Goal: Task Accomplishment & Management: Use online tool/utility

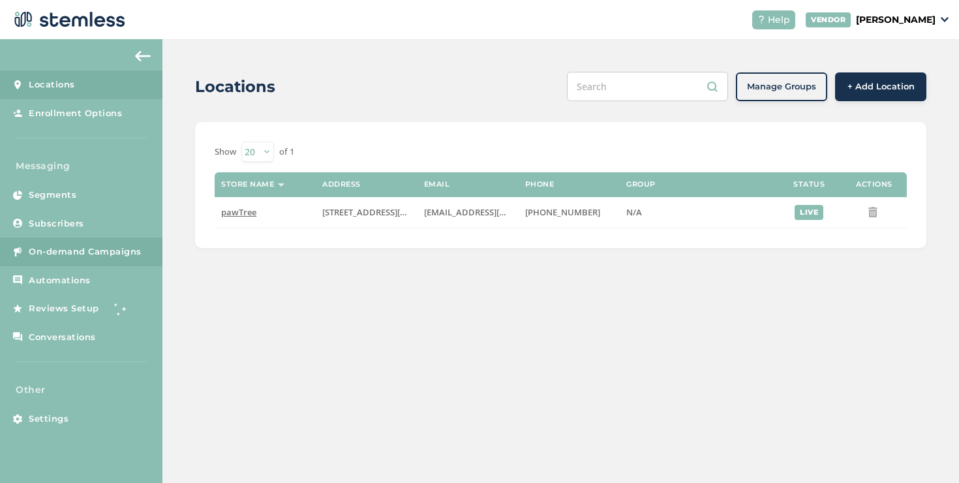
click at [87, 257] on span "On-demand Campaigns" at bounding box center [85, 251] width 113 height 13
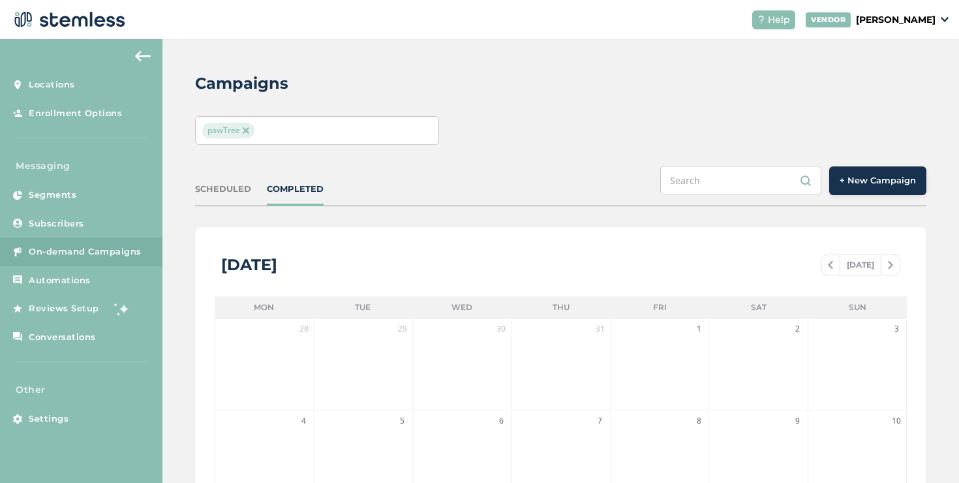
click at [406, 133] on div "pawTree" at bounding box center [310, 131] width 217 height 16
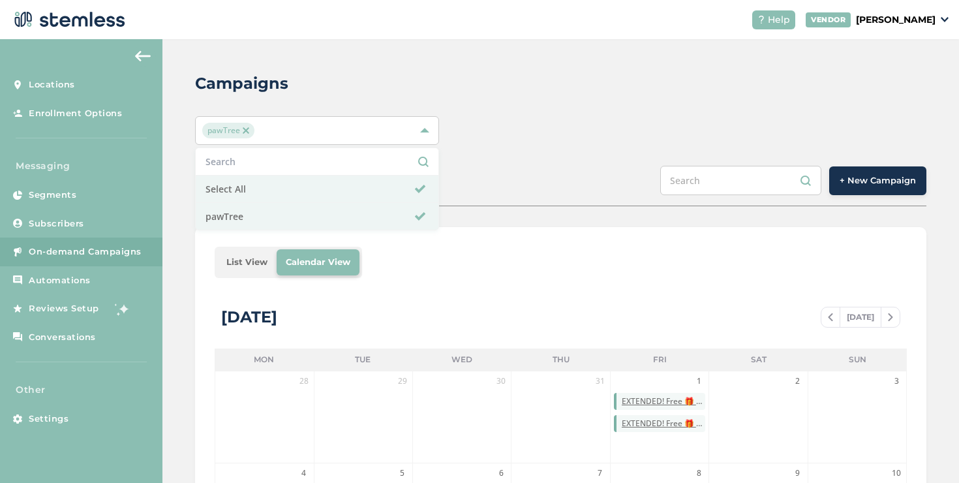
click at [854, 177] on span "+ New Campaign" at bounding box center [877, 180] width 76 height 13
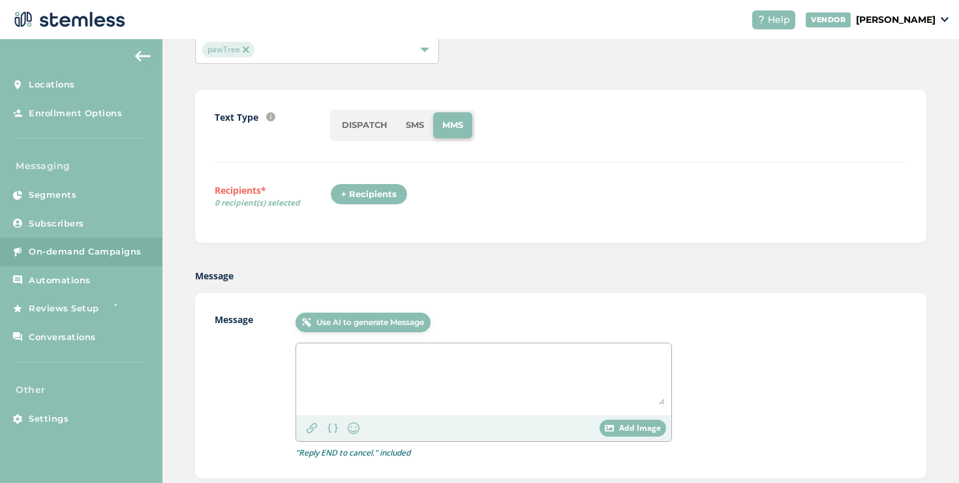
scroll to position [82, 0]
click at [353, 132] on li "DISPATCH" at bounding box center [365, 125] width 64 height 26
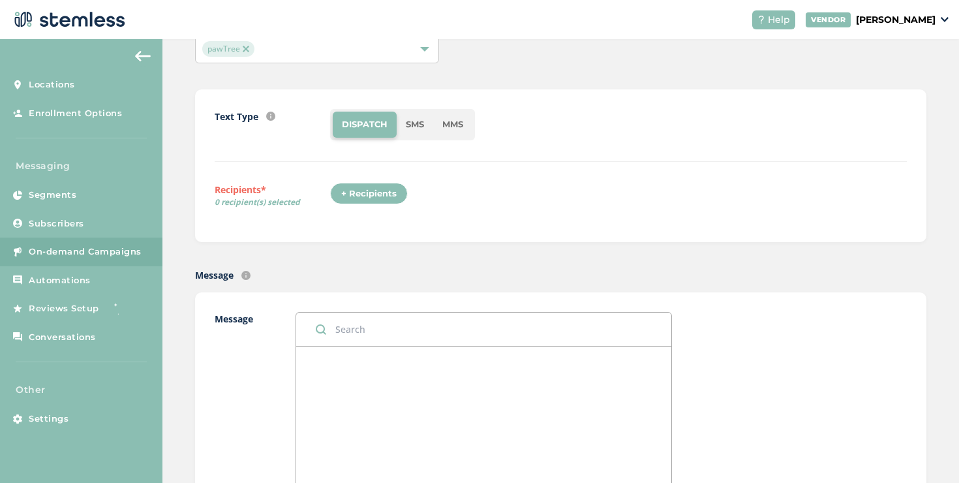
click at [443, 125] on li "MMS" at bounding box center [452, 125] width 39 height 26
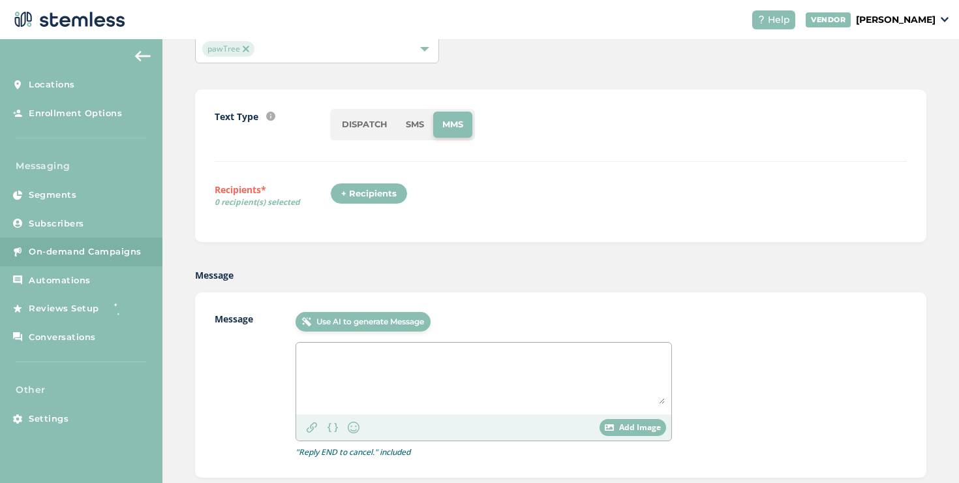
click at [404, 190] on div "+ Recipients" at bounding box center [369, 194] width 78 height 22
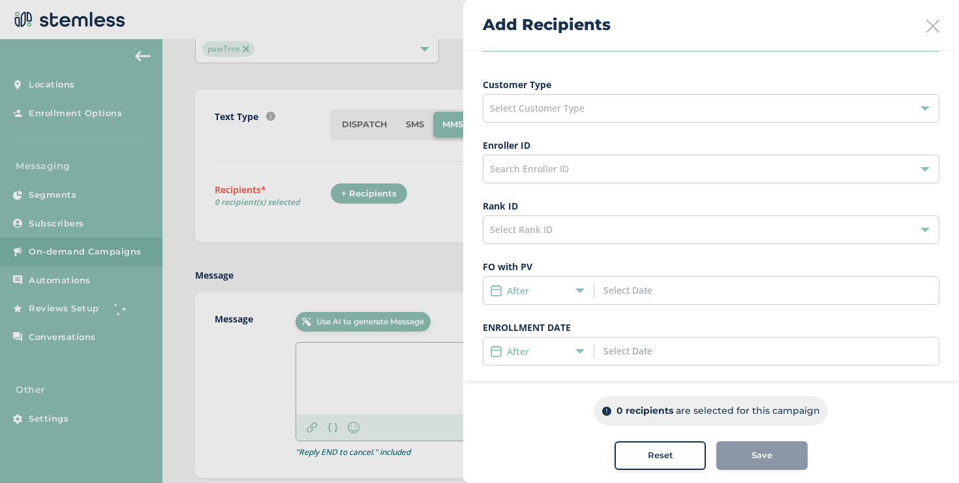
scroll to position [89, 0]
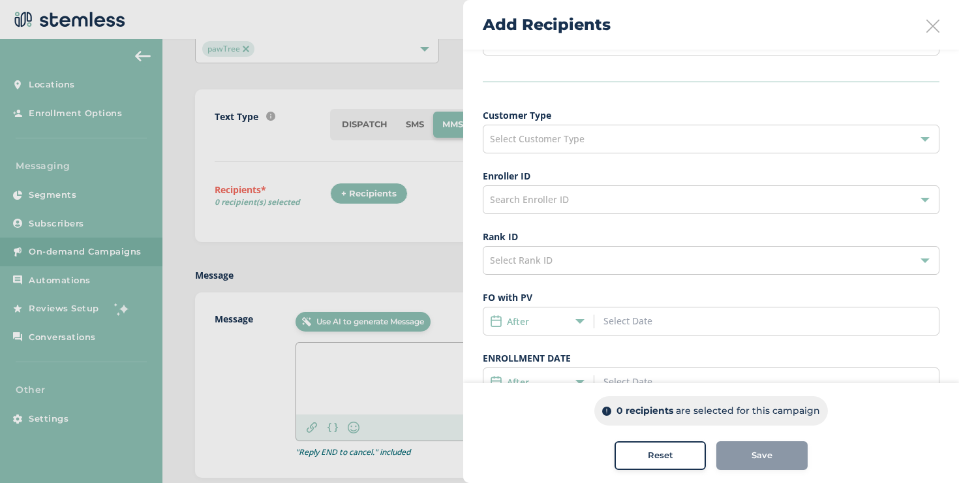
click at [587, 146] on div "Select Customer Type" at bounding box center [711, 139] width 457 height 29
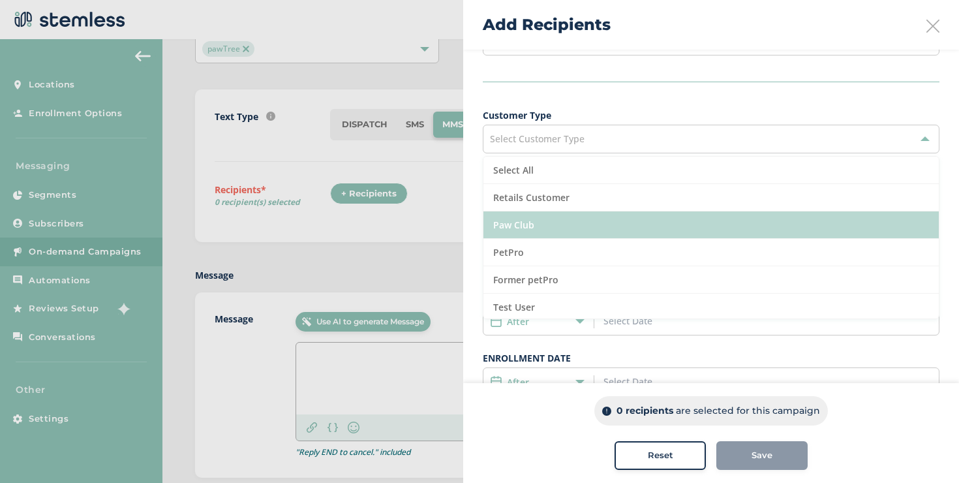
click at [569, 218] on li "Paw Club" at bounding box center [710, 224] width 455 height 27
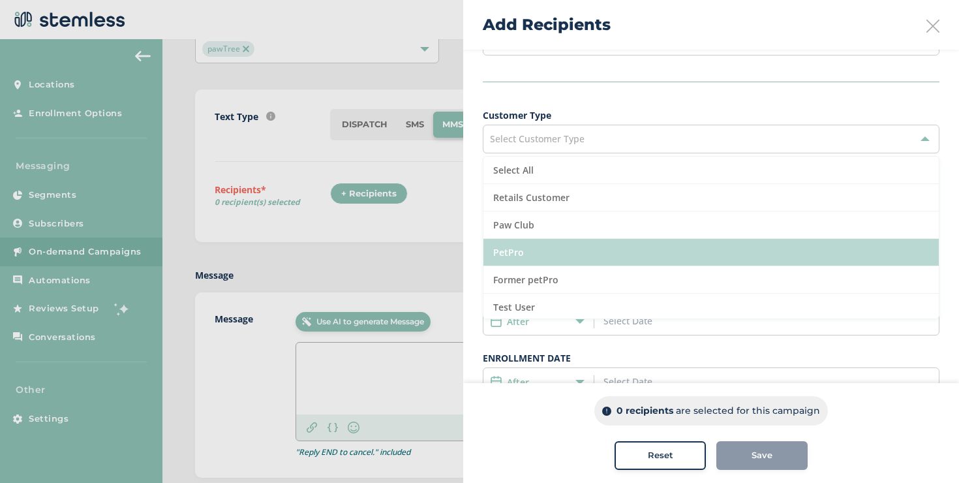
click at [552, 252] on li "PetPro" at bounding box center [710, 252] width 455 height 27
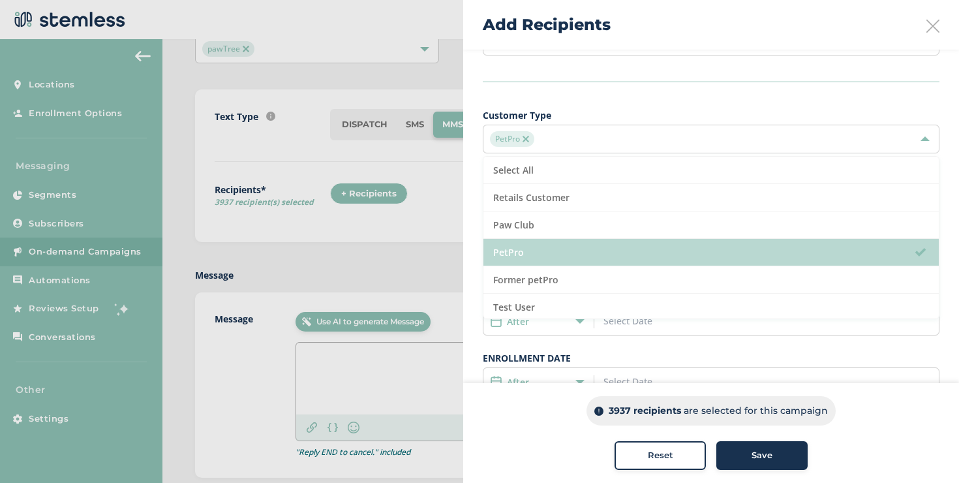
click at [552, 252] on li "PetPro" at bounding box center [710, 252] width 455 height 27
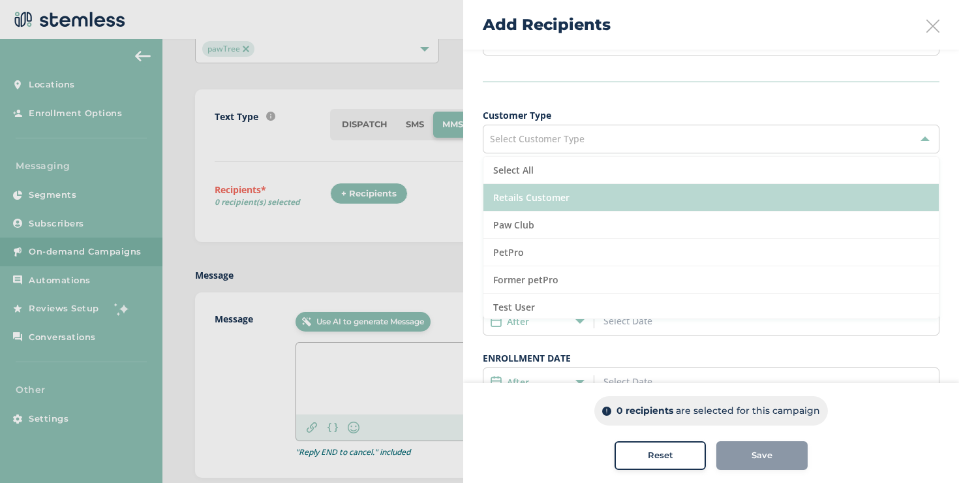
click at [554, 207] on li "Retails Customer" at bounding box center [710, 197] width 455 height 27
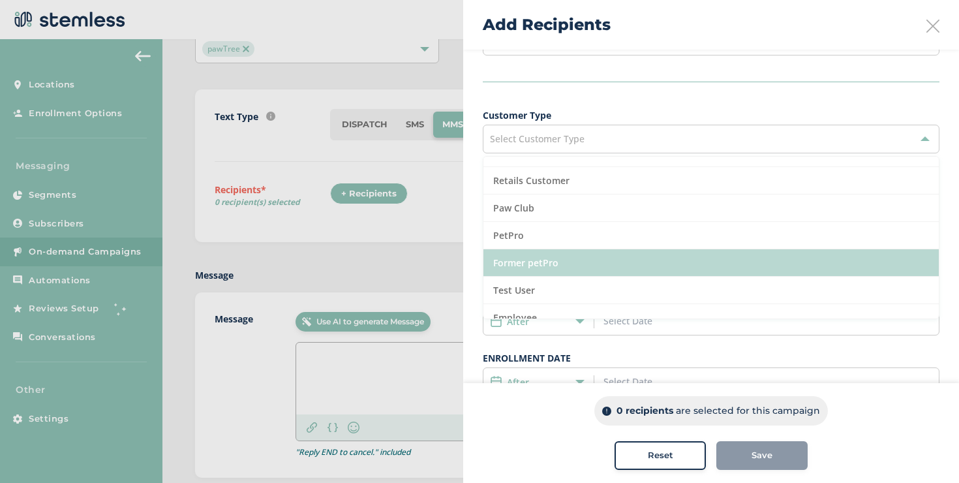
scroll to position [18, 0]
click at [566, 252] on li "Former petPro" at bounding box center [710, 261] width 455 height 27
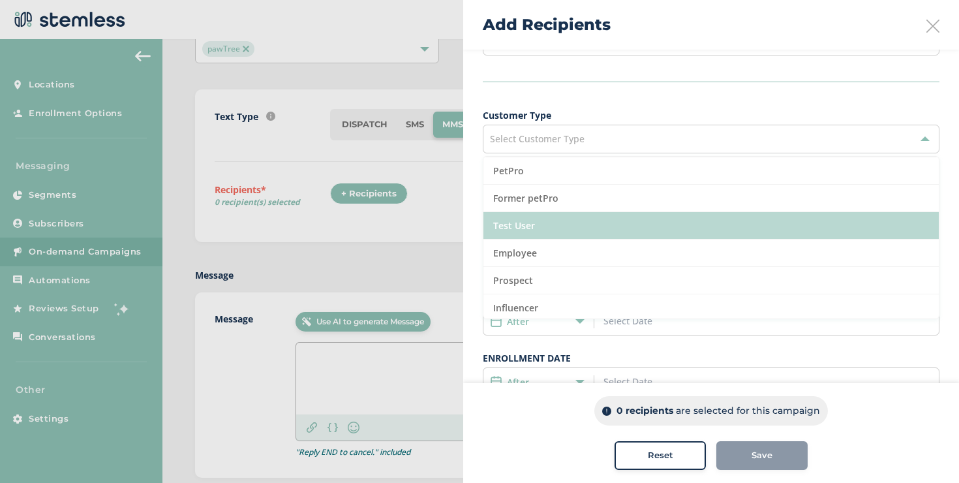
scroll to position [84, 0]
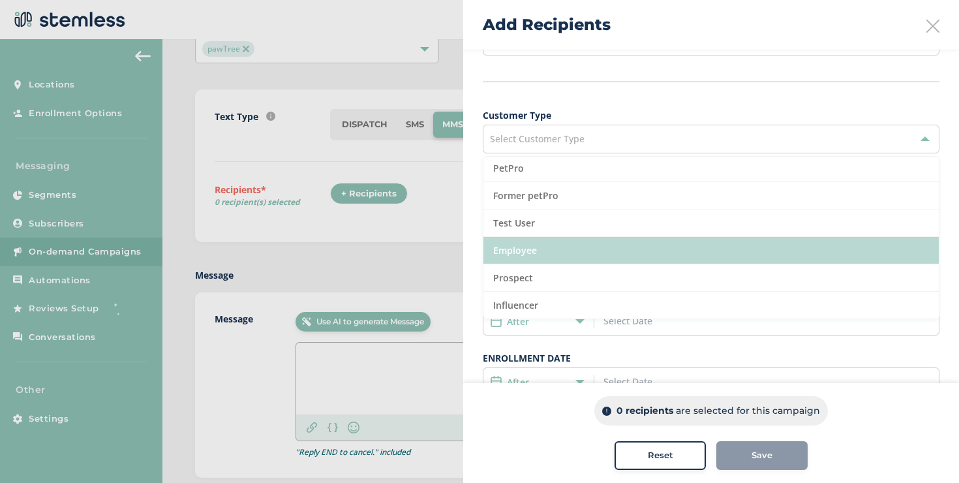
click at [552, 248] on li "Employee" at bounding box center [710, 250] width 455 height 27
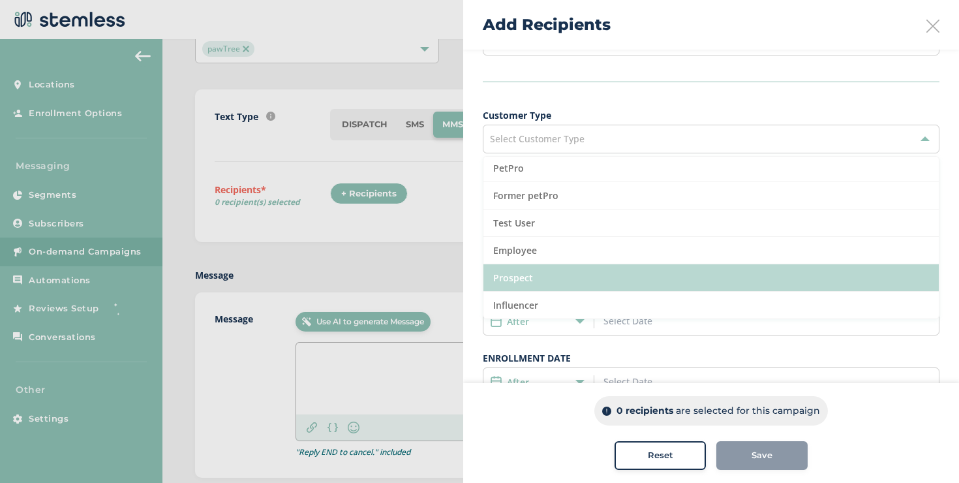
click at [550, 272] on li "Prospect" at bounding box center [710, 277] width 455 height 27
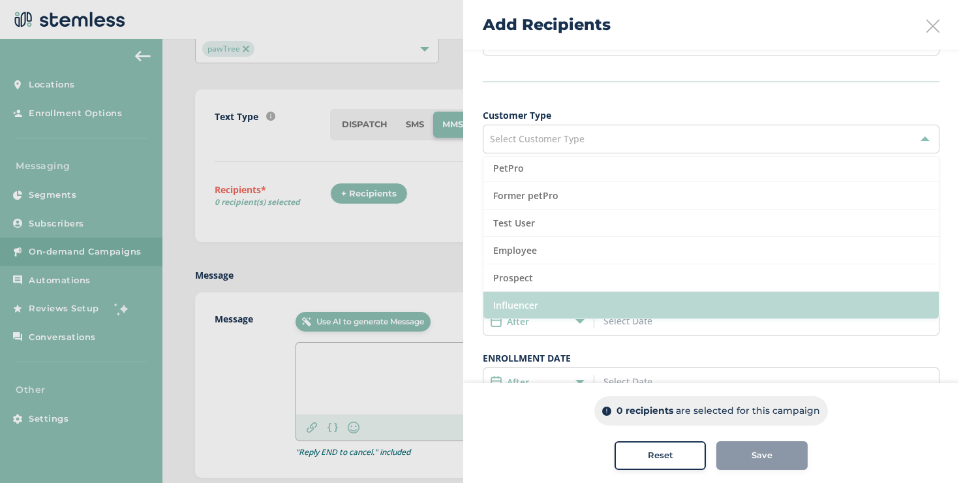
click at [542, 294] on li "Influencer" at bounding box center [710, 305] width 455 height 27
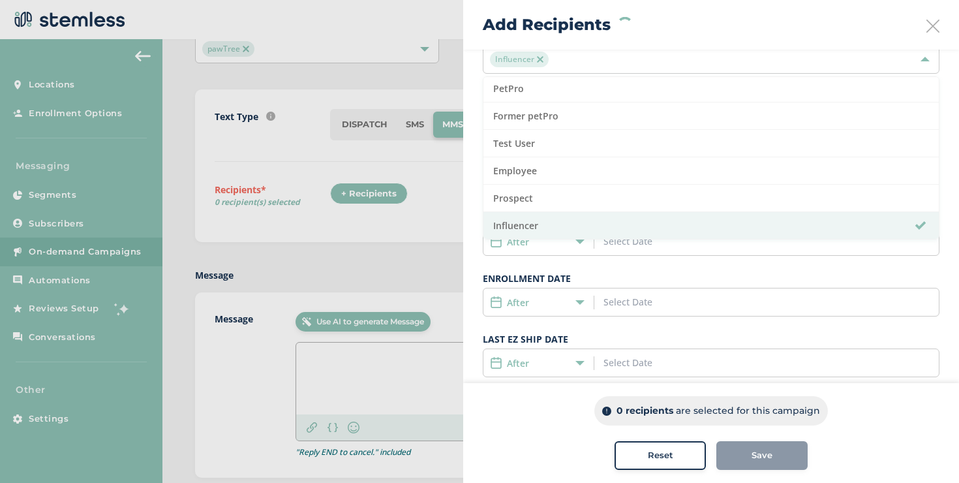
scroll to position [190, 0]
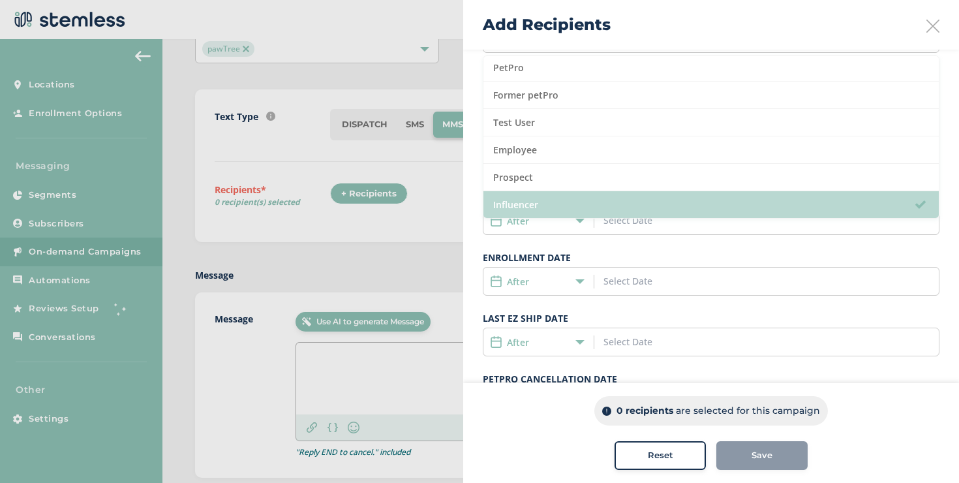
click at [537, 206] on li "Influencer" at bounding box center [710, 204] width 455 height 27
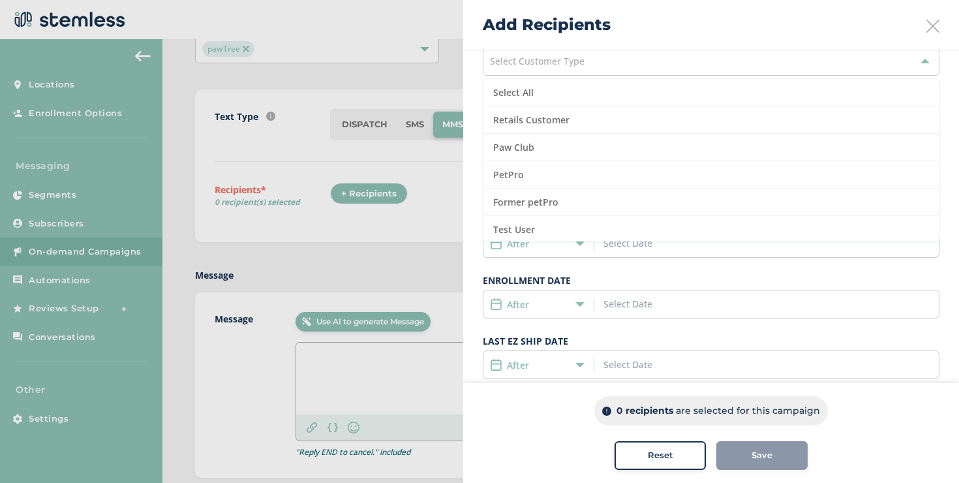
scroll to position [102, 0]
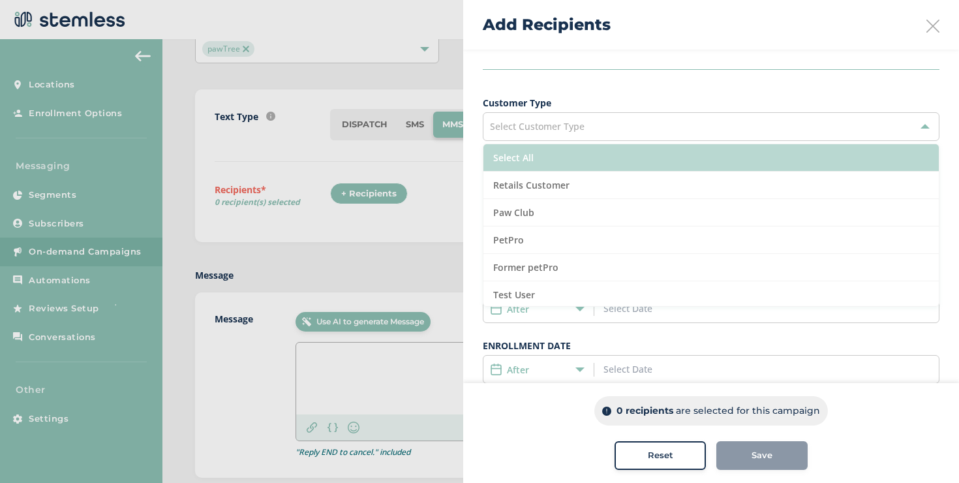
click at [550, 153] on li "Select All" at bounding box center [710, 157] width 455 height 27
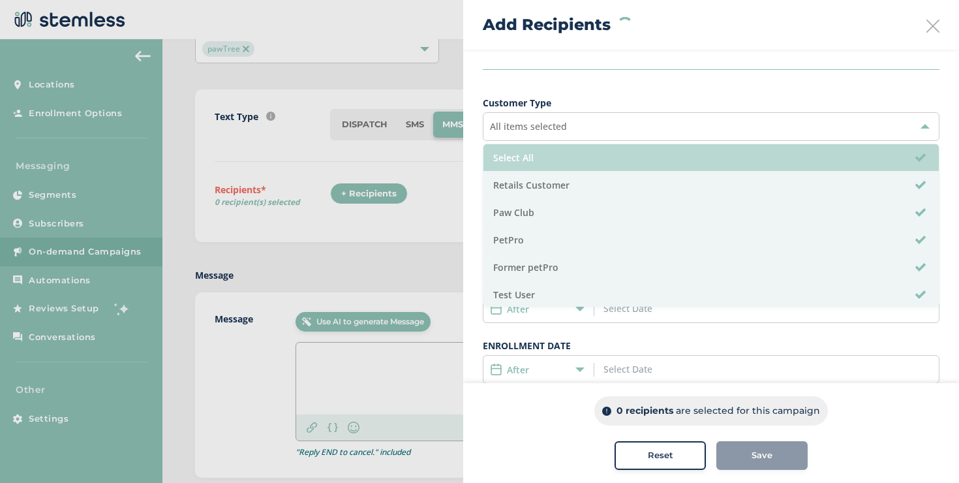
click at [557, 160] on li "Select All" at bounding box center [710, 157] width 455 height 27
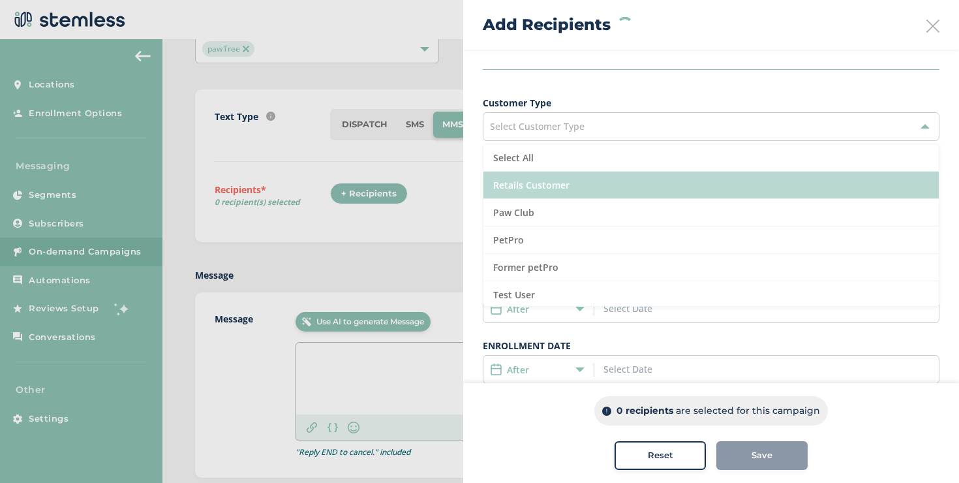
click at [534, 198] on li "Retails Customer" at bounding box center [710, 185] width 455 height 27
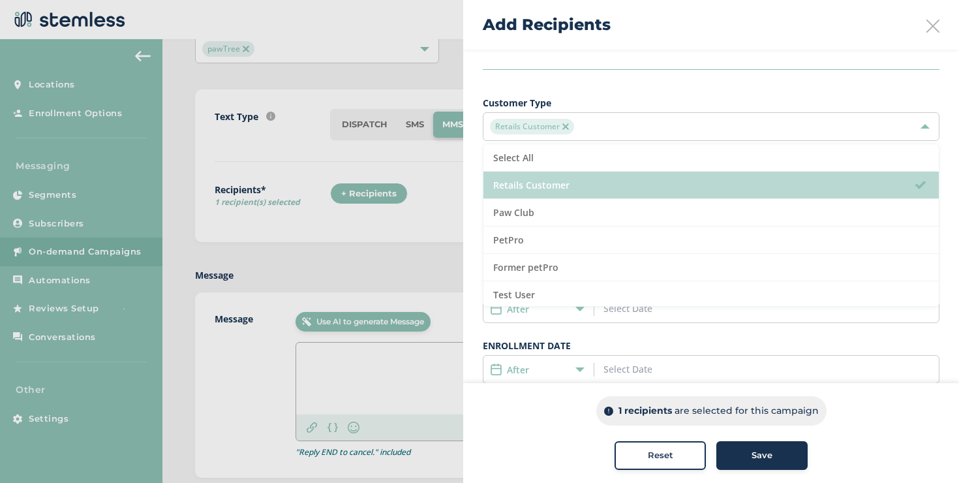
click at [534, 198] on li "Retails Customer" at bounding box center [710, 185] width 455 height 27
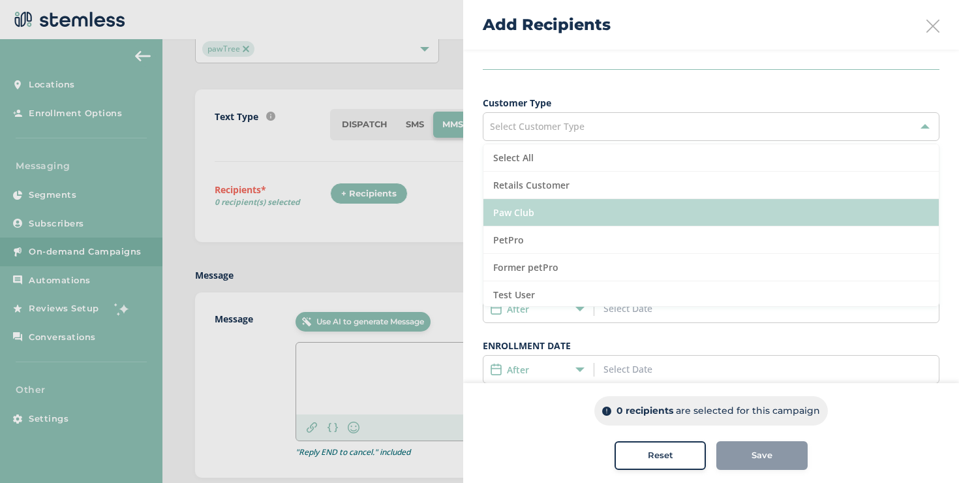
click at [532, 213] on li "Paw Club" at bounding box center [710, 212] width 455 height 27
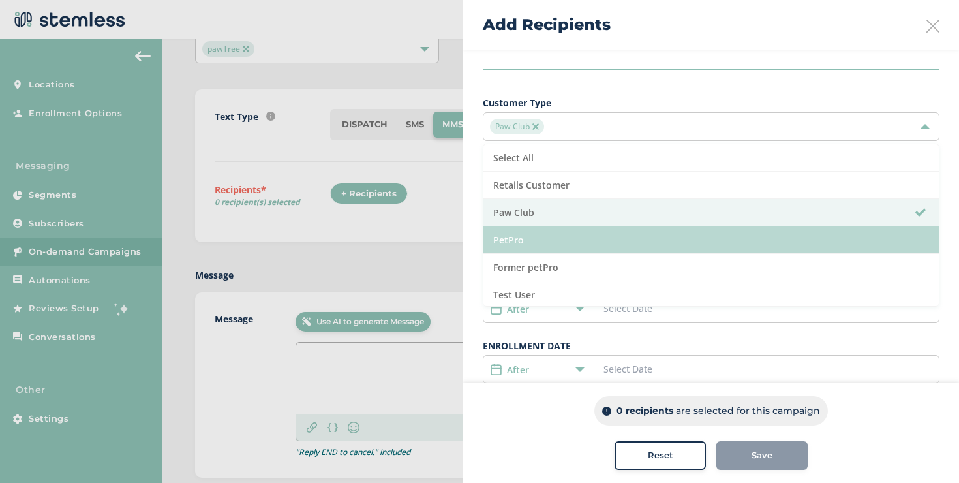
click at [526, 238] on li "PetPro" at bounding box center [710, 239] width 455 height 27
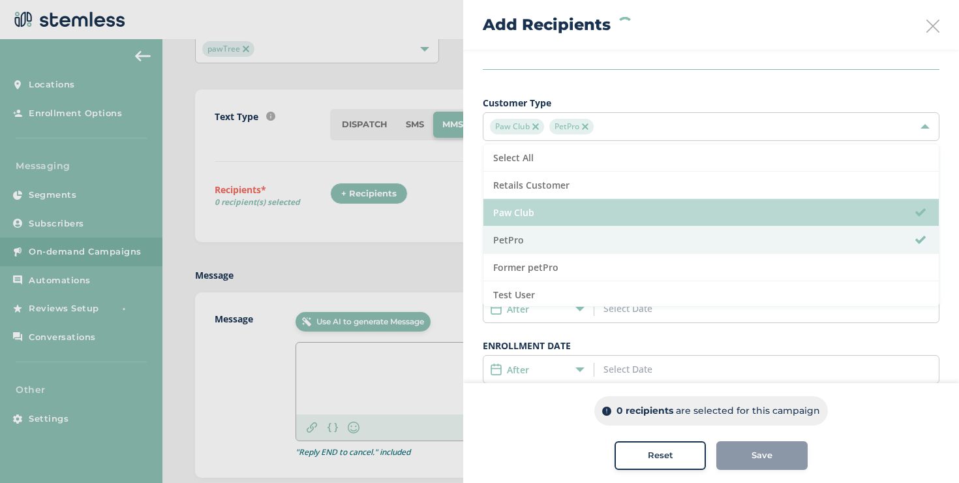
click at [556, 214] on li "Paw Club" at bounding box center [710, 212] width 455 height 27
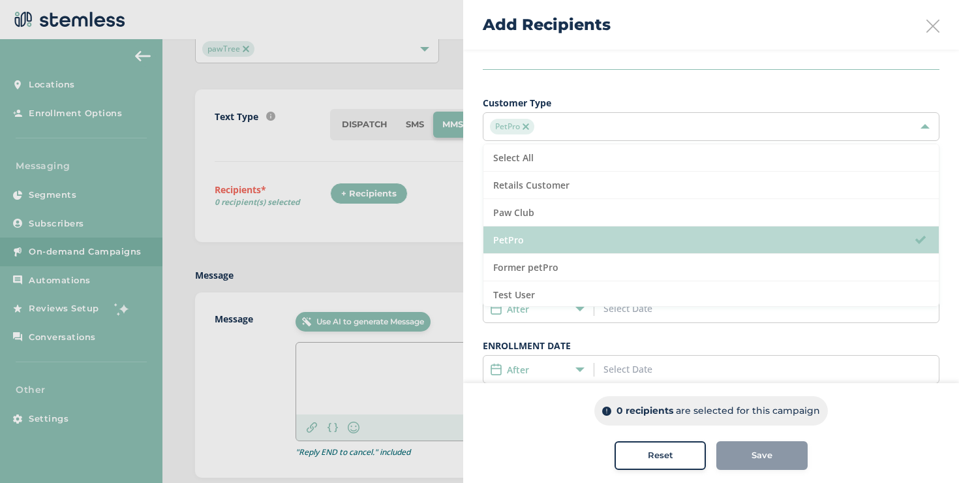
click at [558, 235] on li "PetPro" at bounding box center [710, 239] width 455 height 27
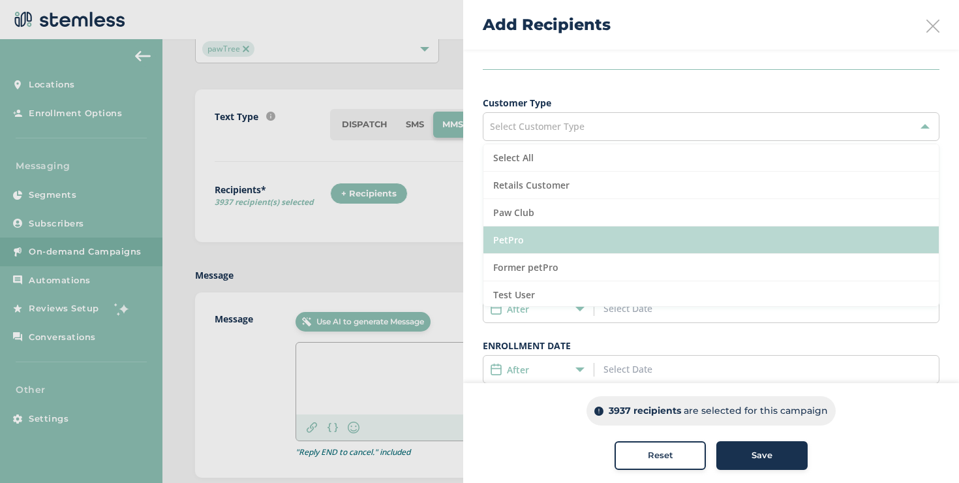
click at [558, 235] on li "PetPro" at bounding box center [710, 239] width 455 height 27
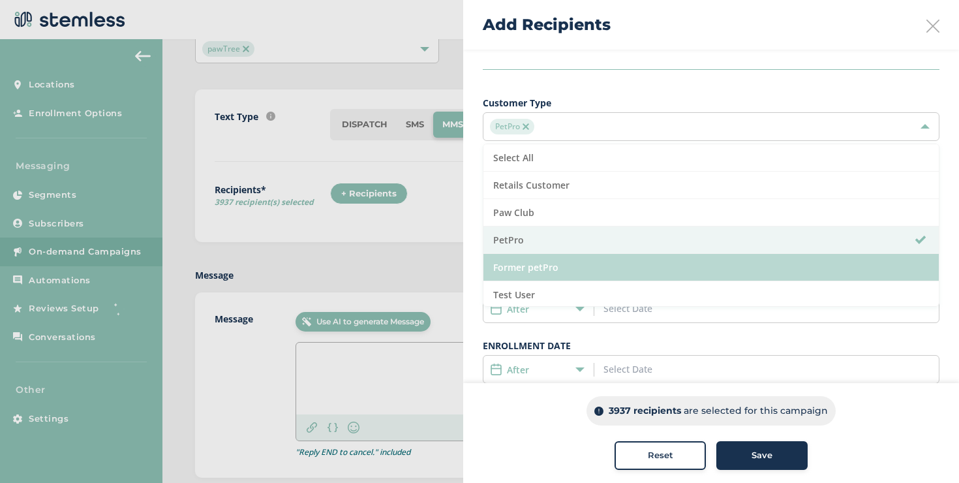
click at [558, 265] on li "Former petPro" at bounding box center [710, 267] width 455 height 27
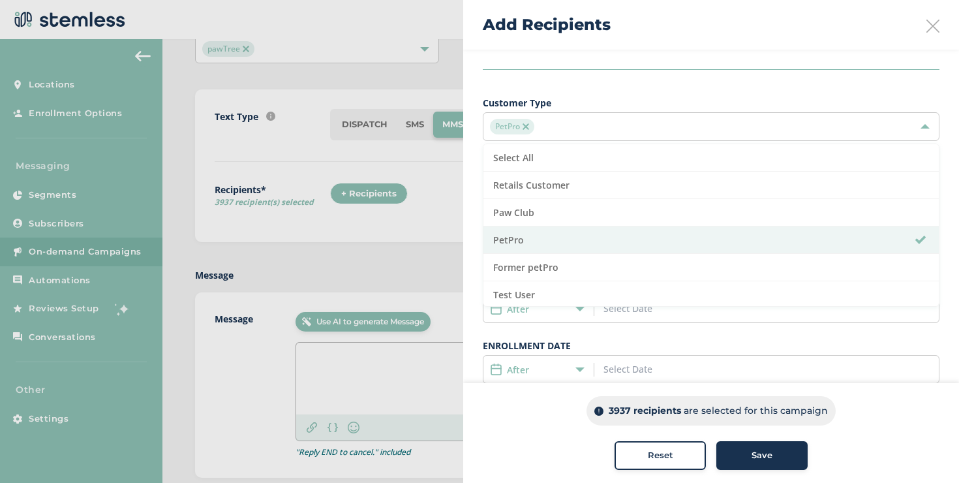
click at [475, 232] on div "Build your recipient list by selecting a custom segment OR using the criteria b…" at bounding box center [711, 271] width 496 height 646
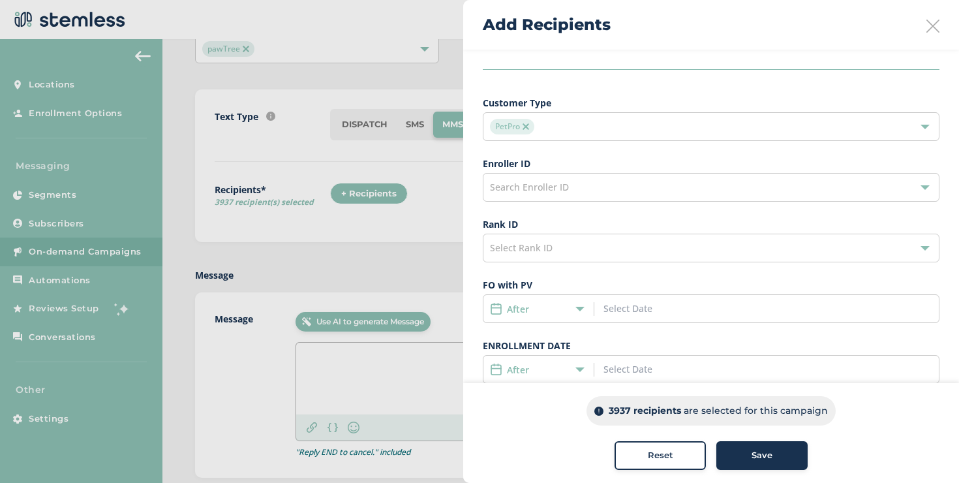
click at [521, 252] on span "Select Rank ID" at bounding box center [521, 247] width 63 height 12
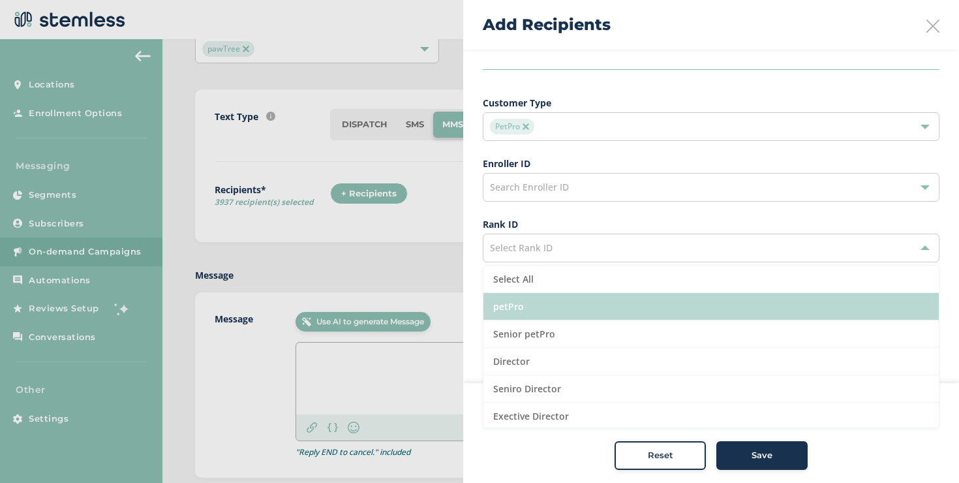
click at [537, 310] on li "petPro" at bounding box center [710, 306] width 455 height 27
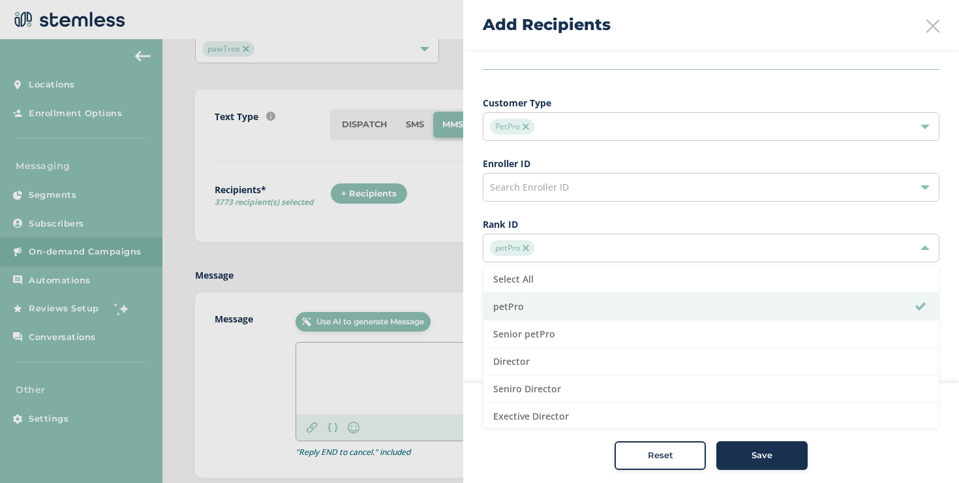
click at [471, 274] on div "Build your recipient list by selecting a custom segment OR using the criteria b…" at bounding box center [711, 271] width 496 height 646
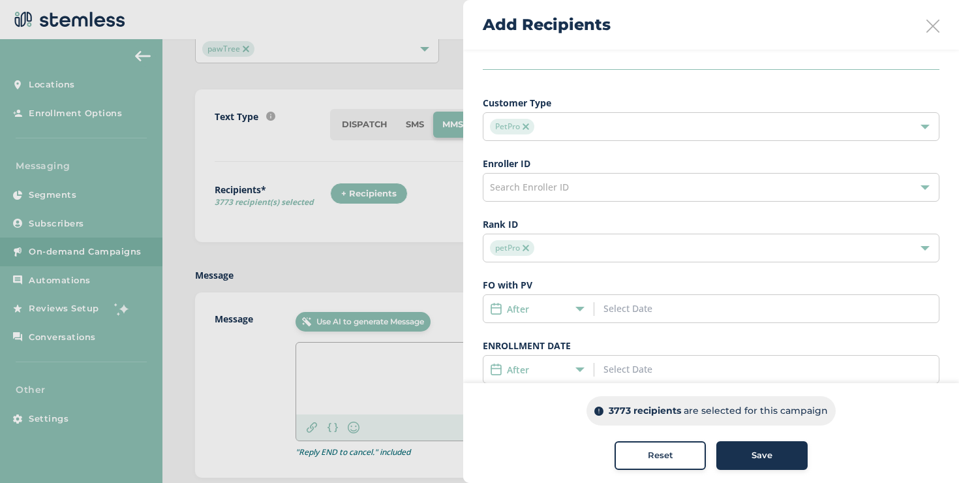
click at [582, 308] on icon at bounding box center [579, 308] width 9 height 9
click at [540, 377] on li "before" at bounding box center [538, 382] width 110 height 24
click at [639, 311] on input at bounding box center [662, 308] width 118 height 14
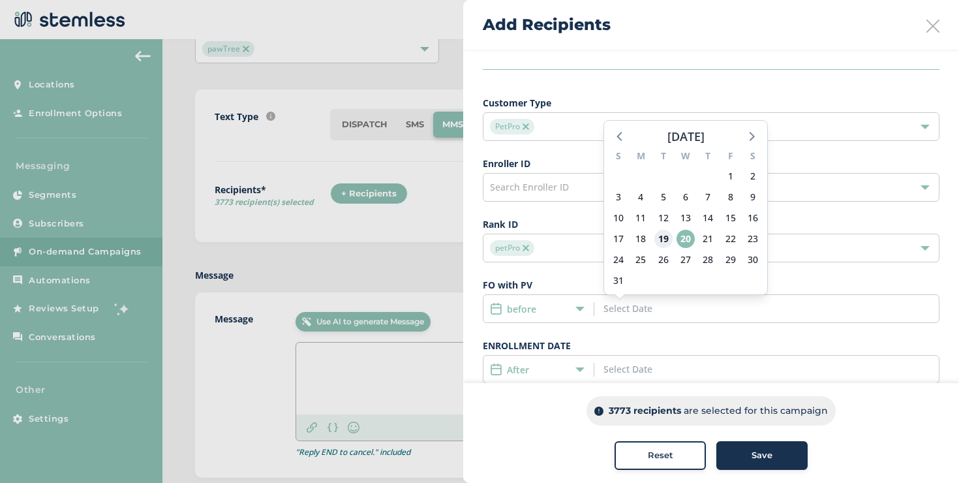
click at [666, 240] on span "19" at bounding box center [663, 239] width 18 height 18
type input "[DATE]"
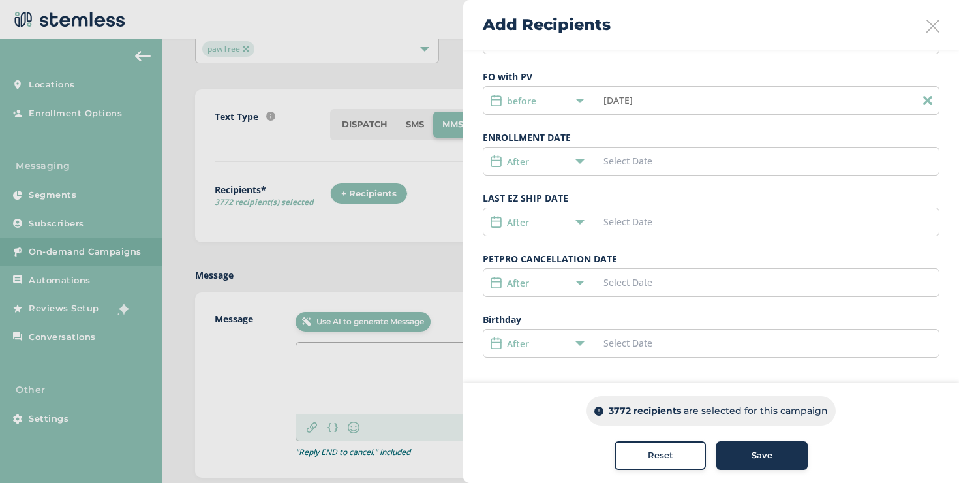
scroll to position [311, 0]
click at [657, 451] on span "Reset" at bounding box center [660, 455] width 25 height 13
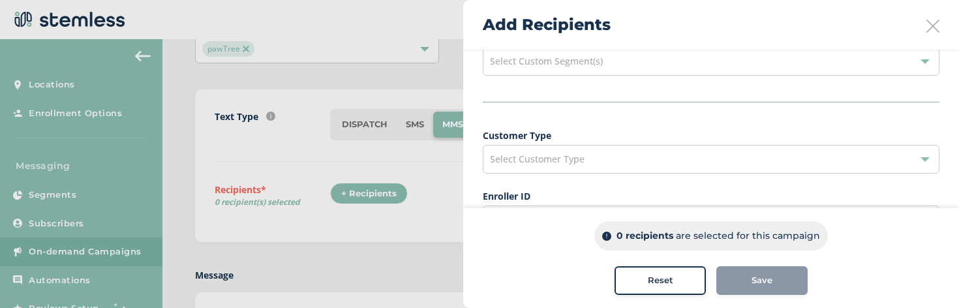
scroll to position [70, 0]
click at [578, 154] on span "Select Customer Type" at bounding box center [537, 157] width 95 height 12
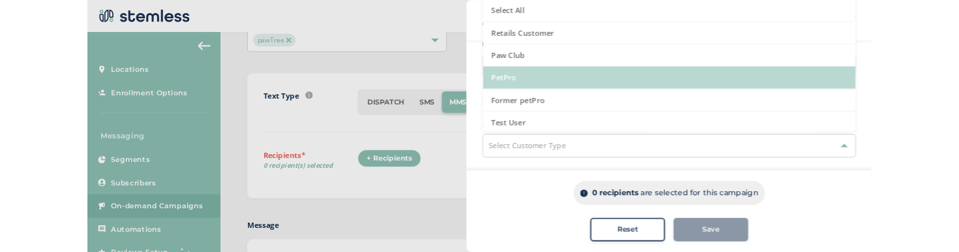
scroll to position [49, 0]
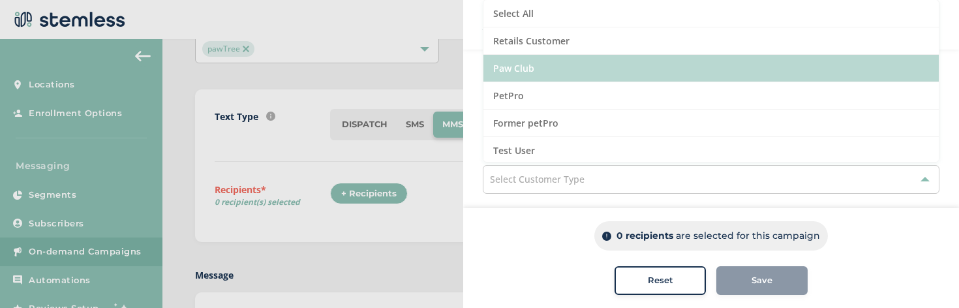
click at [541, 70] on li "Paw Club" at bounding box center [710, 68] width 455 height 27
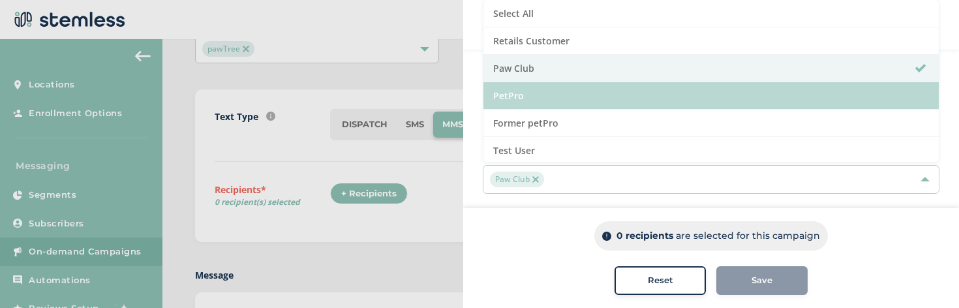
click at [538, 91] on li "PetPro" at bounding box center [710, 95] width 455 height 27
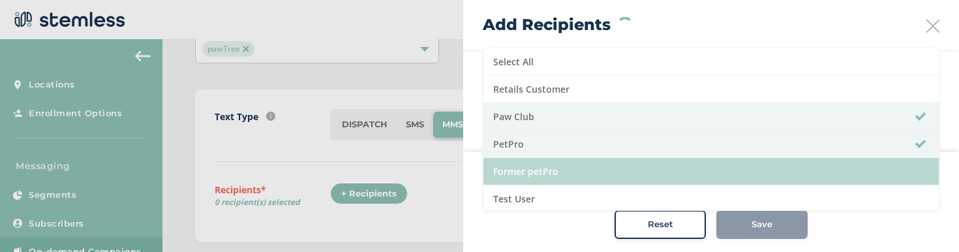
scroll to position [0, 0]
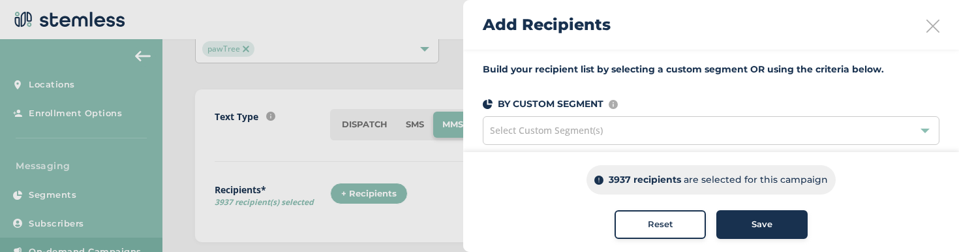
click at [323, 49] on div at bounding box center [479, 126] width 959 height 252
click at [935, 30] on icon at bounding box center [932, 26] width 13 height 13
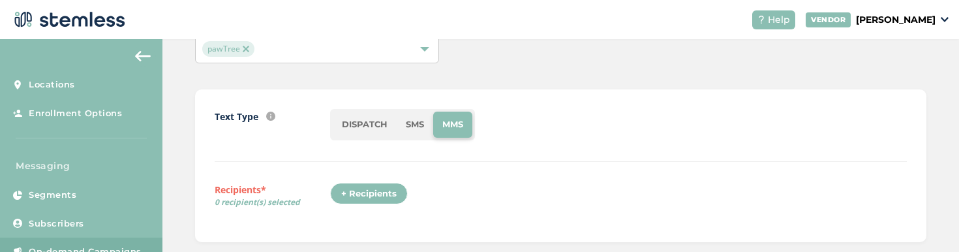
click at [326, 57] on div "pawTree" at bounding box center [317, 49] width 244 height 29
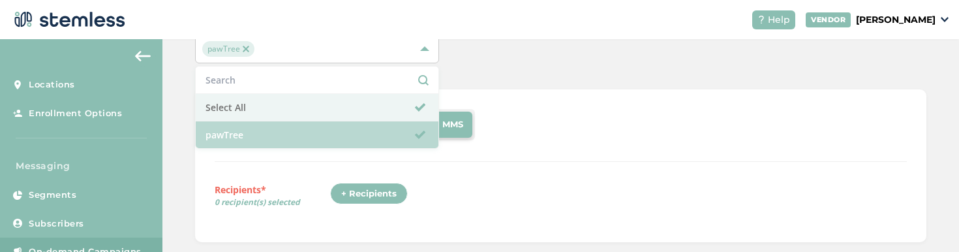
click at [293, 123] on li "pawTree" at bounding box center [317, 134] width 243 height 27
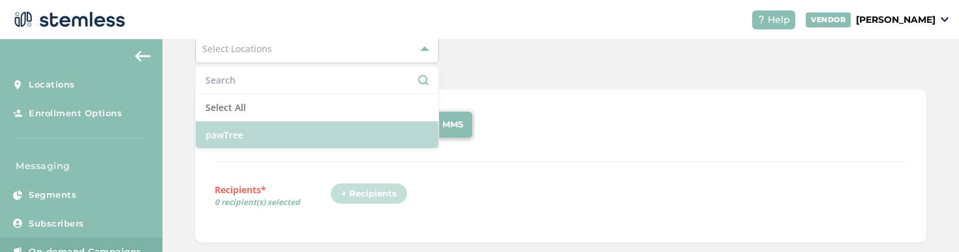
click at [293, 123] on li "pawTree" at bounding box center [317, 134] width 243 height 27
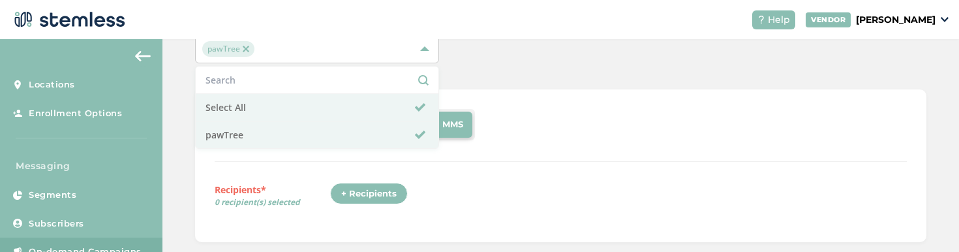
click at [468, 176] on div "Text Type SMS : A cost effective way to reach your customers. Send a intro text…" at bounding box center [561, 165] width 692 height 113
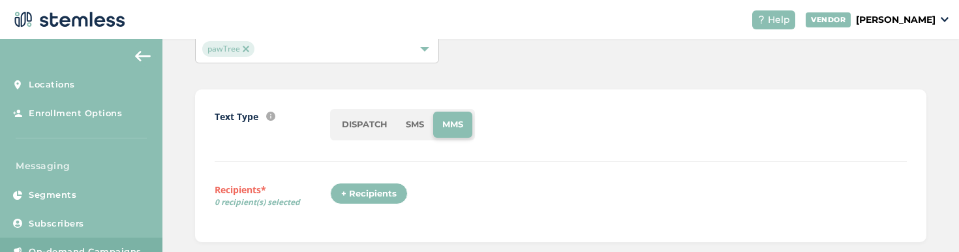
click at [400, 190] on div "+ Recipients" at bounding box center [369, 194] width 78 height 22
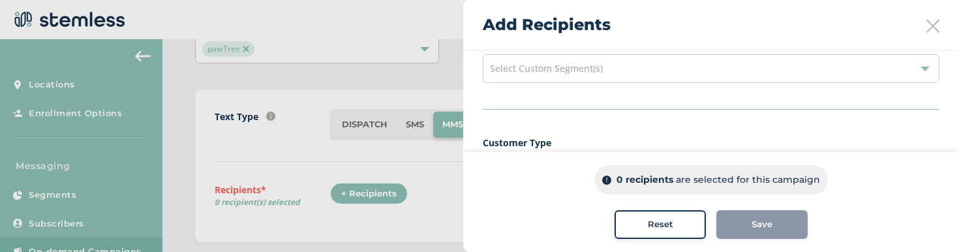
scroll to position [134, 0]
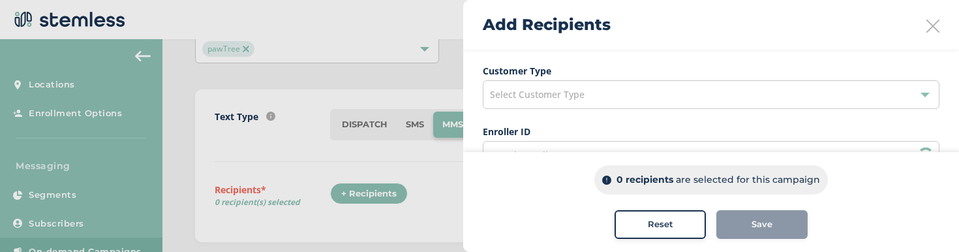
click at [571, 104] on div "Select Customer Type" at bounding box center [711, 94] width 457 height 29
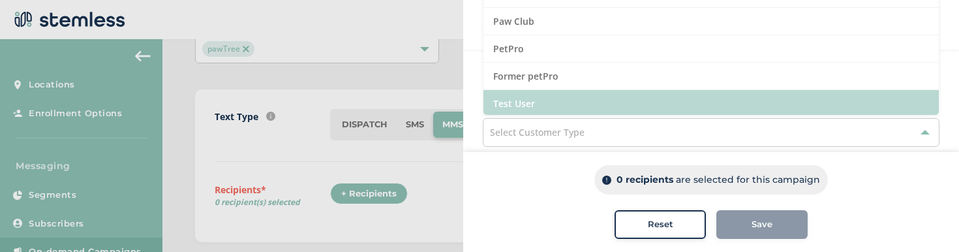
scroll to position [70, 0]
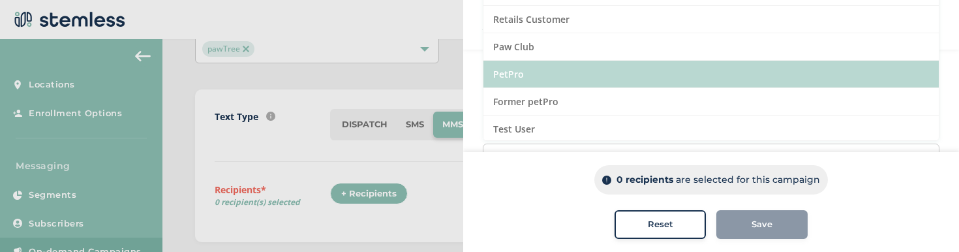
click at [580, 64] on li "PetPro" at bounding box center [710, 74] width 455 height 27
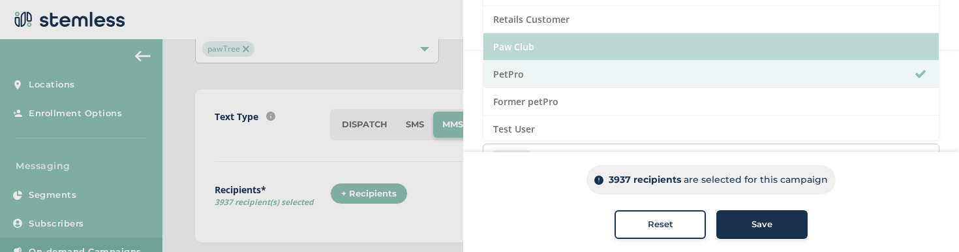
click at [657, 46] on li "Paw Club" at bounding box center [710, 46] width 455 height 27
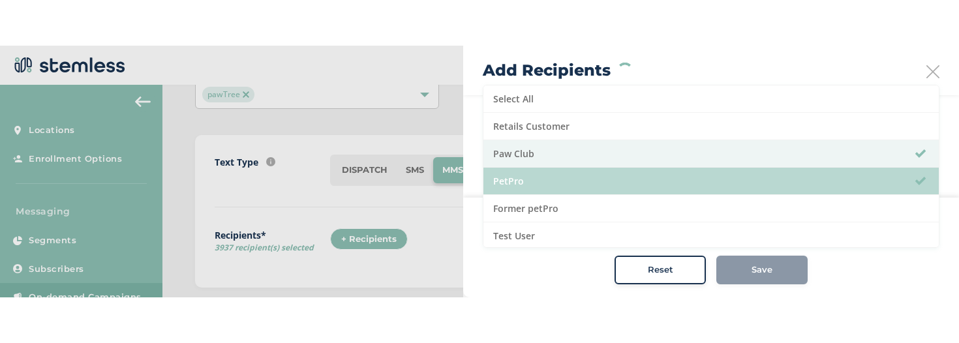
scroll to position [0, 0]
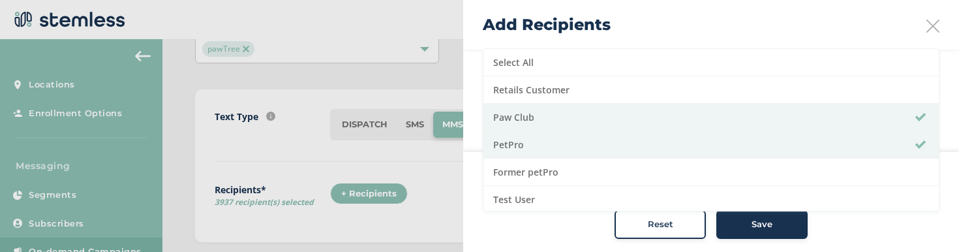
click at [558, 223] on div "Reset Save" at bounding box center [710, 224] width 443 height 29
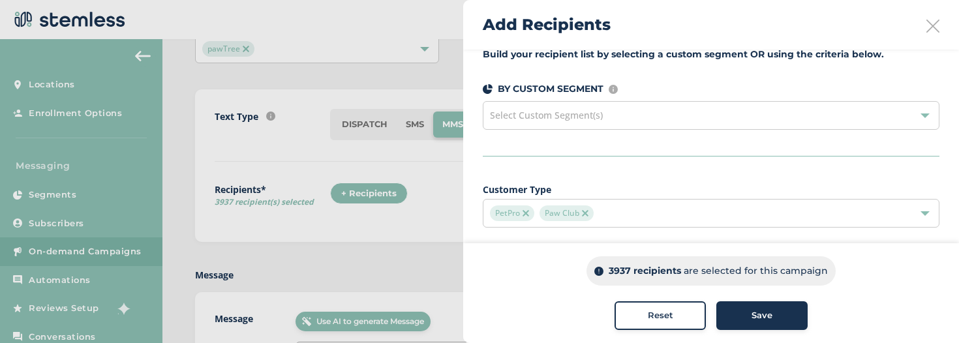
scroll to position [21, 0]
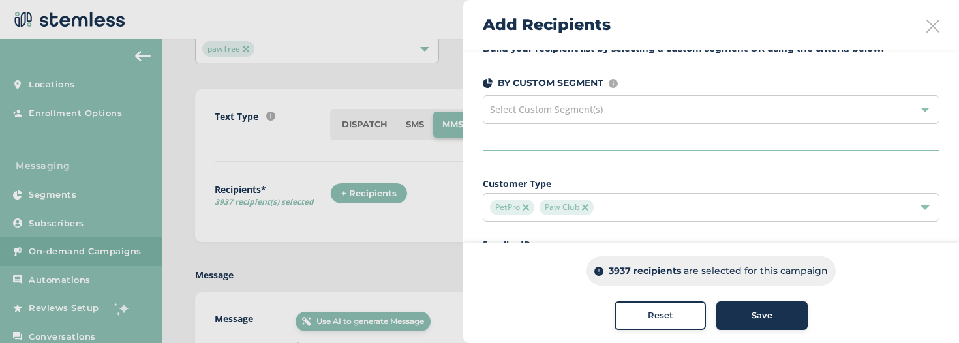
click at [616, 207] on div "PetPro Paw Club" at bounding box center [704, 208] width 429 height 16
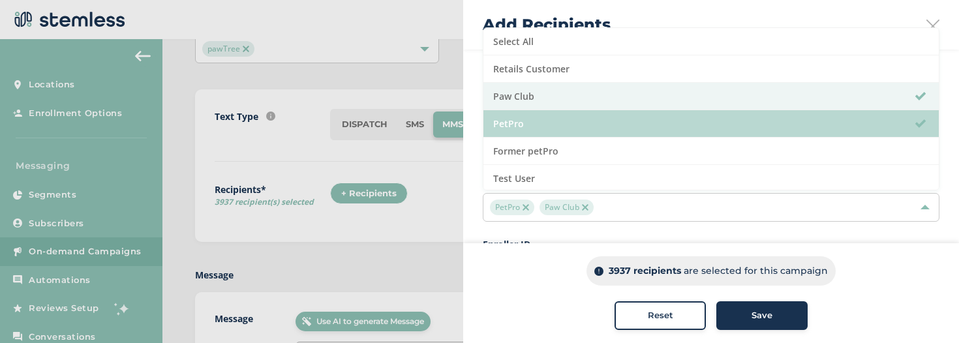
click at [582, 112] on li "PetPro" at bounding box center [710, 123] width 455 height 27
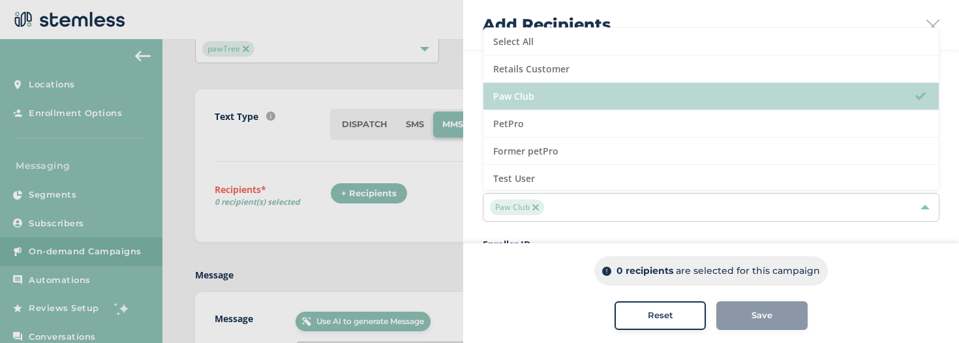
click at [586, 106] on li "Paw Club" at bounding box center [710, 96] width 455 height 27
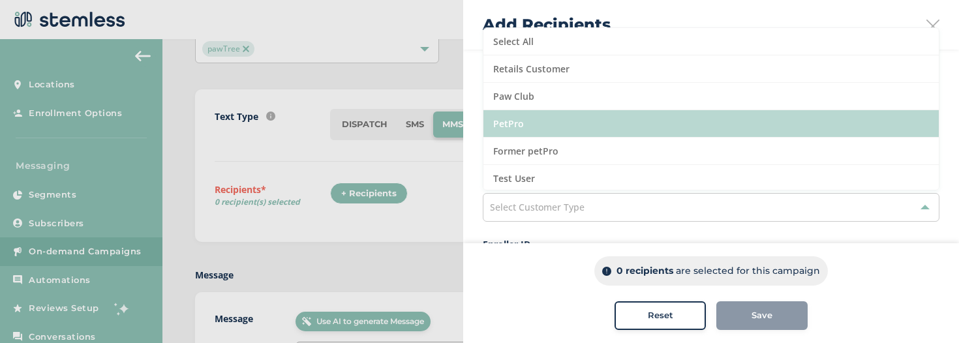
click at [575, 122] on li "PetPro" at bounding box center [710, 123] width 455 height 27
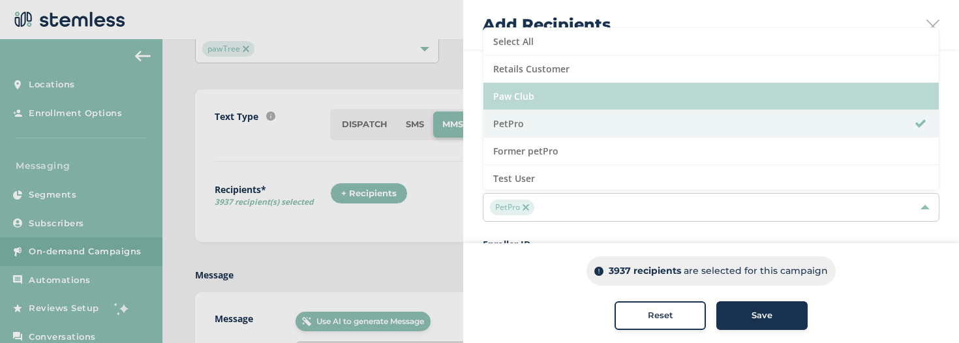
click at [568, 100] on li "Paw Club" at bounding box center [710, 96] width 455 height 27
